Goal: Task Accomplishment & Management: Manage account settings

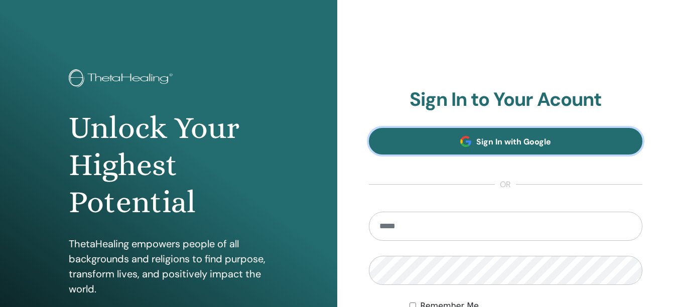
click at [474, 144] on link "Sign In with Google" at bounding box center [506, 141] width 274 height 27
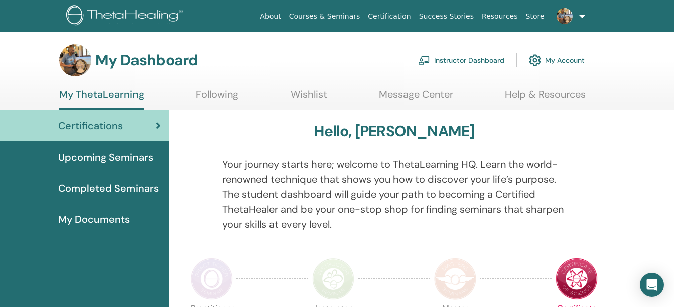
click at [473, 58] on link "Instructor Dashboard" at bounding box center [461, 60] width 86 height 22
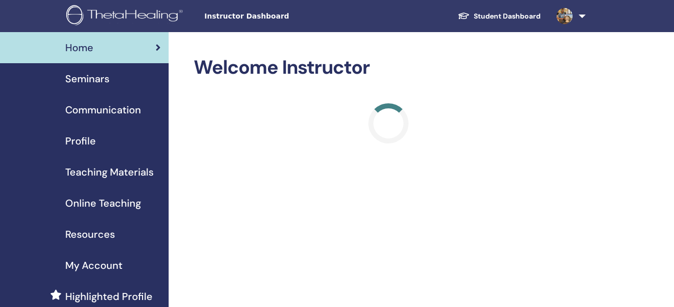
click at [102, 76] on span "Seminars" at bounding box center [87, 78] width 44 height 15
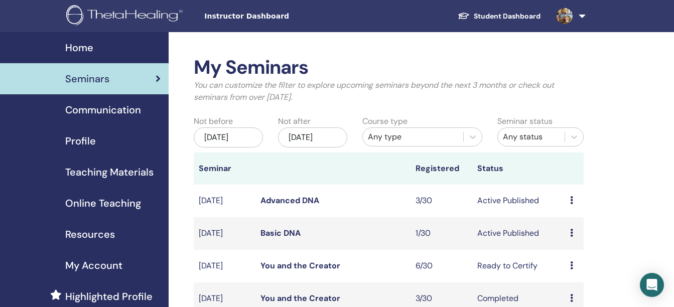
click at [276, 239] on link "Basic DNA" at bounding box center [281, 233] width 40 height 11
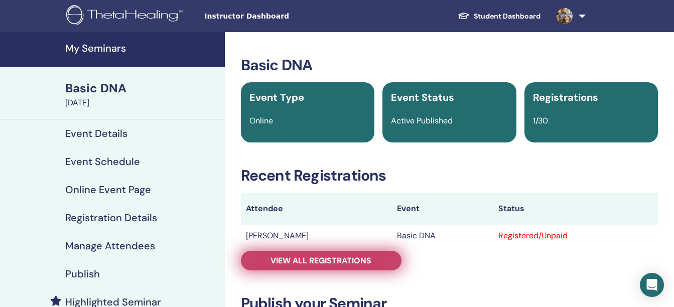
click at [360, 258] on span "View all registrations" at bounding box center [321, 261] width 101 height 11
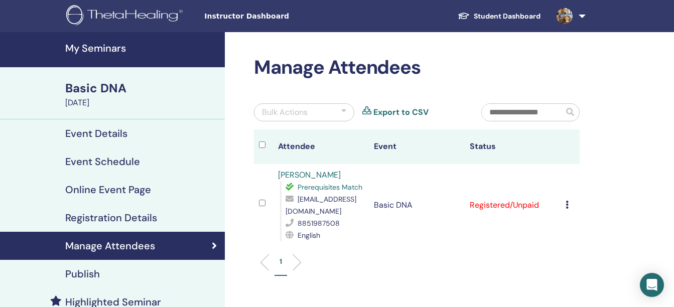
click at [568, 204] on icon at bounding box center [567, 205] width 3 height 8
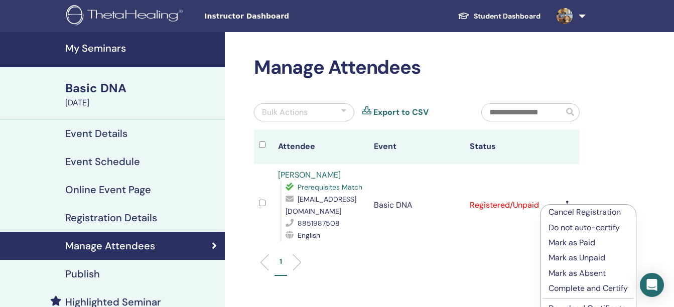
click at [568, 241] on p "Mark as Paid" at bounding box center [588, 243] width 79 height 12
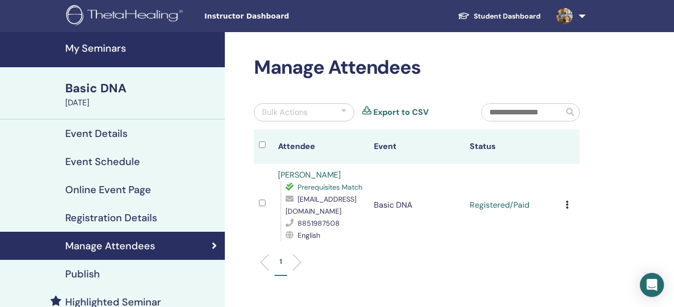
click at [258, 205] on td at bounding box center [263, 205] width 19 height 82
click at [566, 204] on icon at bounding box center [567, 205] width 3 height 8
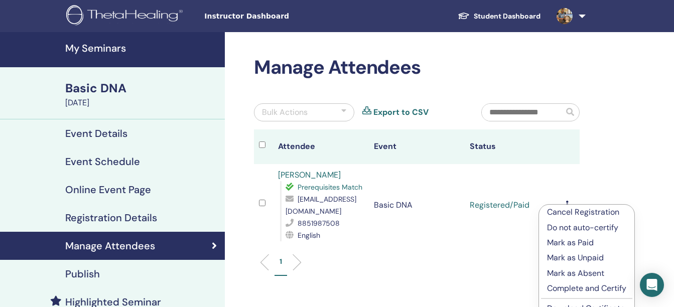
click at [575, 290] on p "Complete and Certify" at bounding box center [586, 289] width 79 height 12
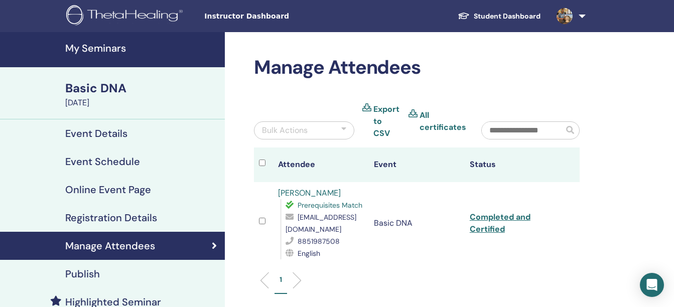
click at [114, 45] on h4 "My Seminars" at bounding box center [142, 48] width 154 height 12
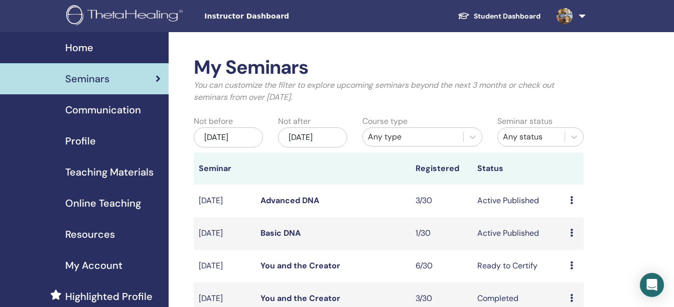
click at [282, 206] on link "Advanced DNA" at bounding box center [290, 200] width 59 height 11
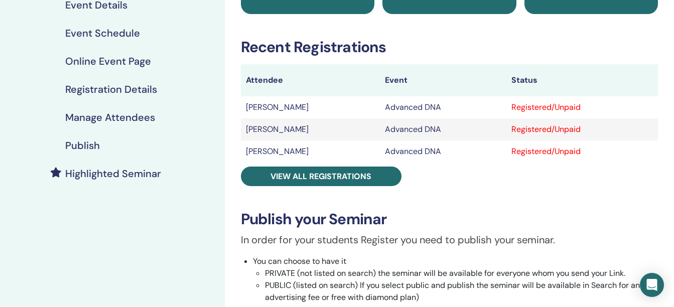
scroll to position [138, 0]
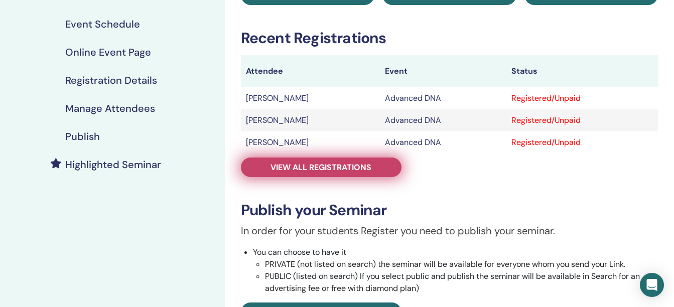
click at [358, 164] on span "View all registrations" at bounding box center [321, 167] width 101 height 11
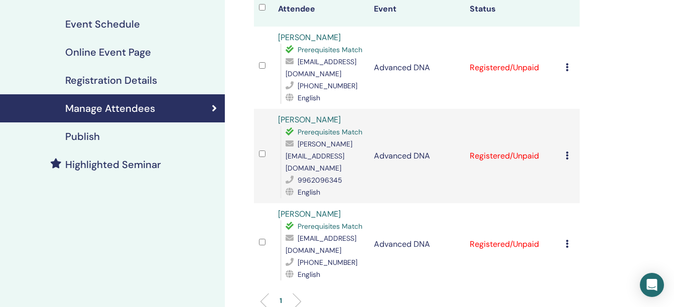
click at [614, 169] on div "Manage Attendees Bulk Actions Export to CSV Attendee Event Status Shoba Nayar P…" at bounding box center [449, 181] width 449 height 572
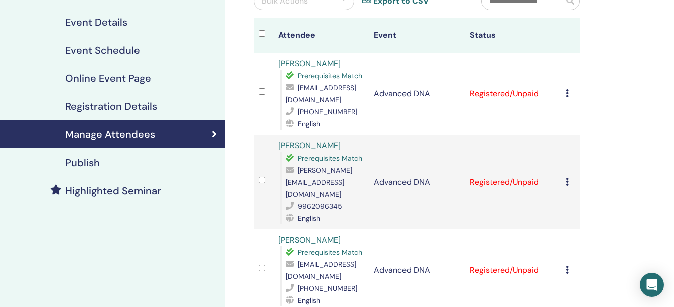
scroll to position [110, 0]
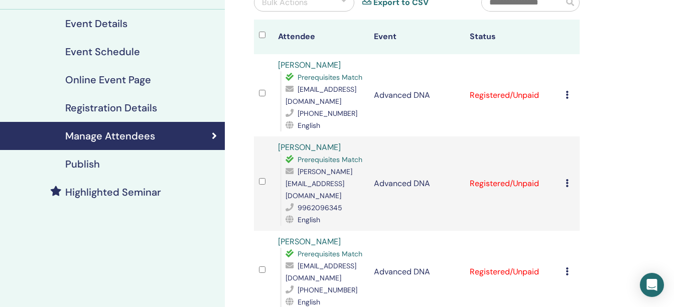
click at [107, 23] on h4 "Event Details" at bounding box center [96, 24] width 62 height 12
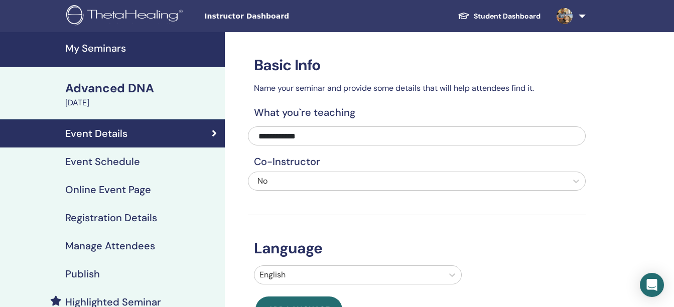
click at [86, 271] on h4 "Publish" at bounding box center [82, 274] width 35 height 12
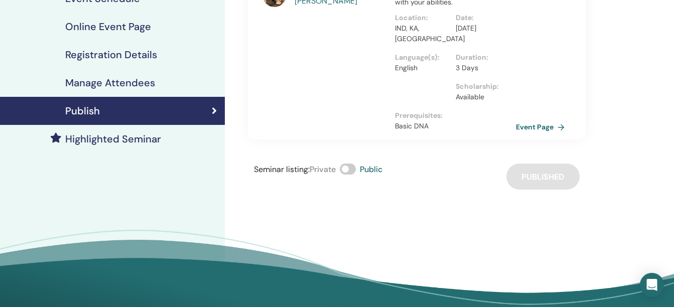
scroll to position [168, 0]
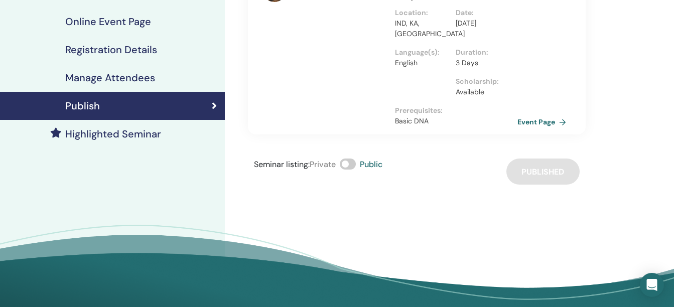
click at [538, 118] on link "Event Page" at bounding box center [544, 122] width 53 height 15
